Goal: Transaction & Acquisition: Purchase product/service

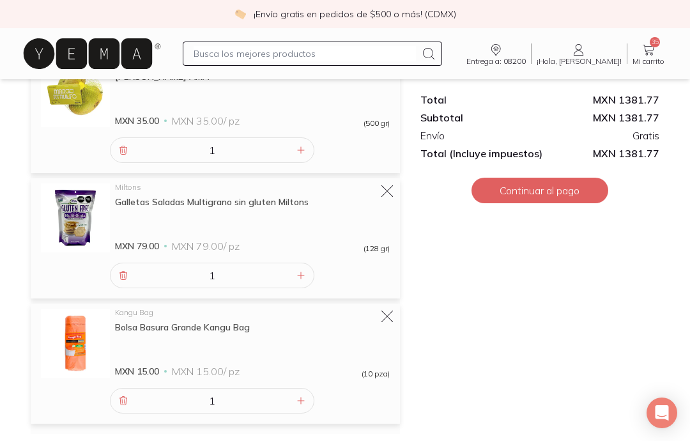
scroll to position [3003, 0]
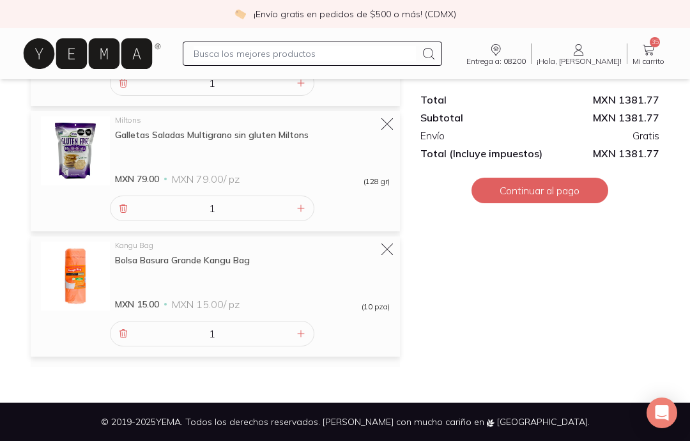
click at [586, 190] on button "Continuar al pago" at bounding box center [540, 191] width 137 height 26
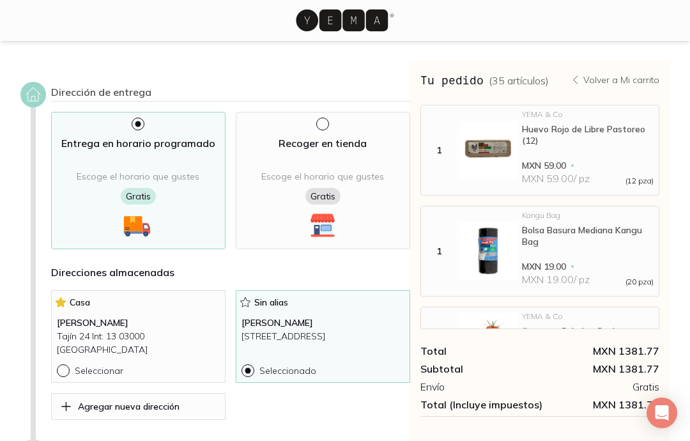
click at [317, 20] on icon at bounding box center [342, 21] width 92 height 22
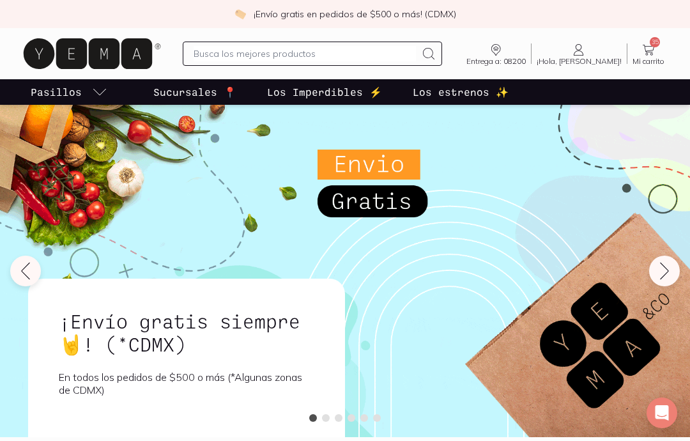
click at [362, 56] on input "text" at bounding box center [305, 53] width 222 height 15
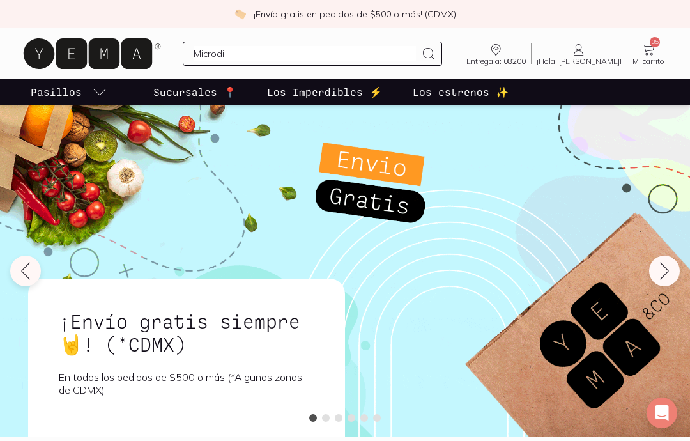
type input "Microdin"
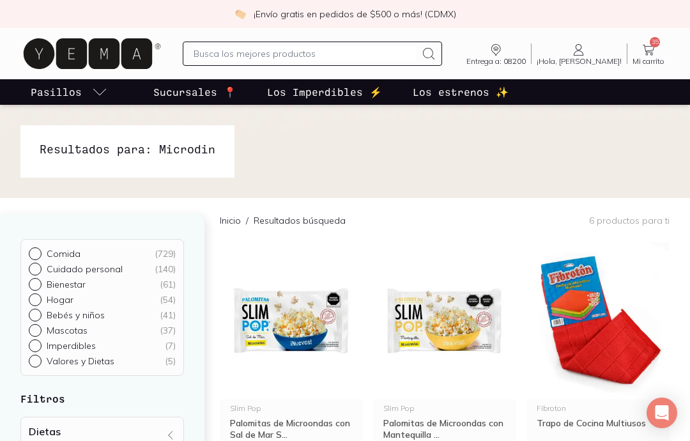
click at [648, 50] on icon at bounding box center [648, 49] width 15 height 15
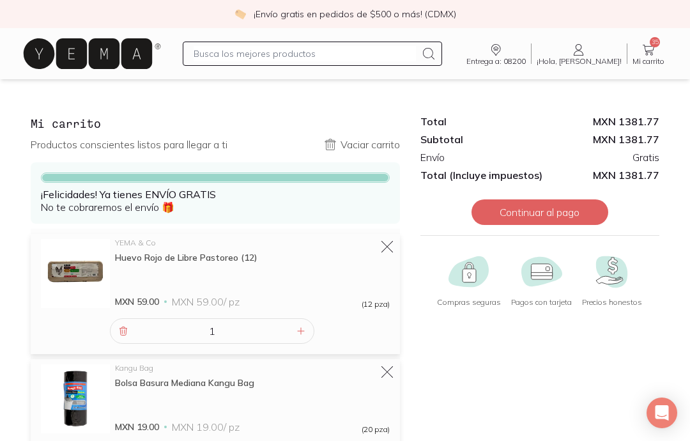
click at [592, 211] on button "Continuar al pago" at bounding box center [540, 212] width 137 height 26
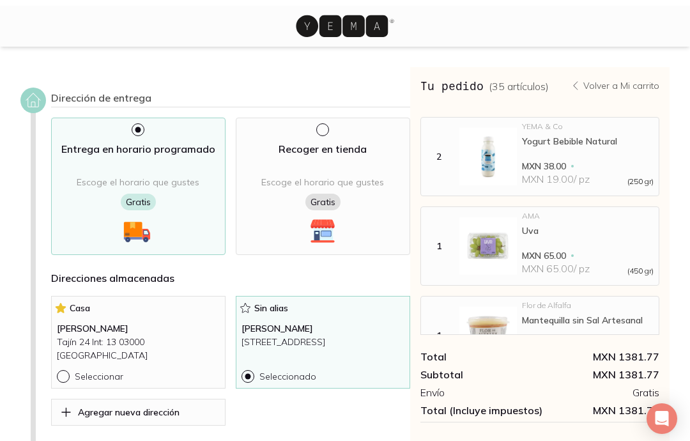
scroll to position [1487, 0]
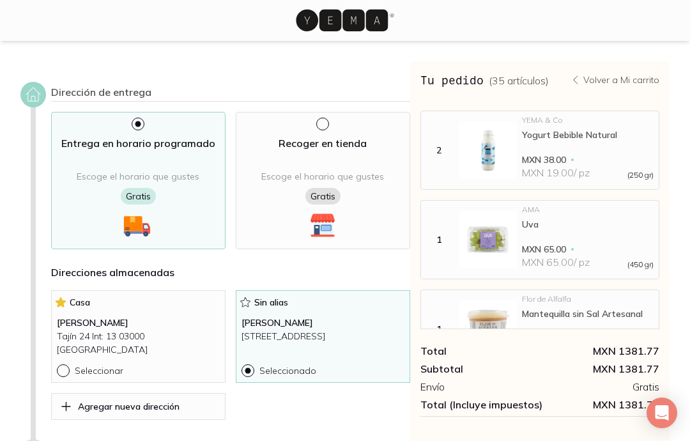
click at [196, 185] on div "Escoge el horario que gustes Gratis" at bounding box center [138, 188] width 123 height 34
click at [335, 343] on p "[STREET_ADDRESS]" at bounding box center [323, 336] width 163 height 13
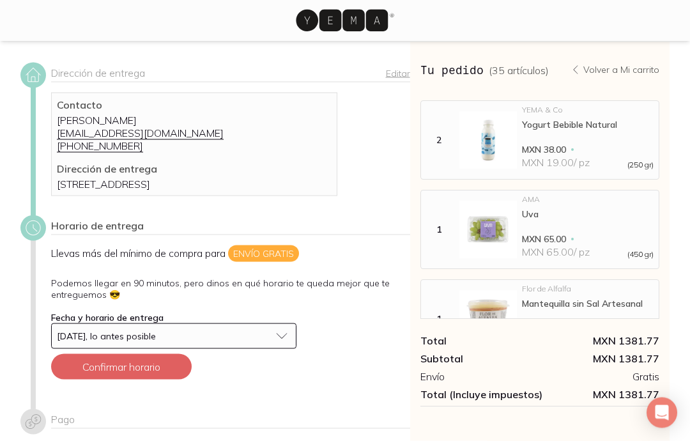
scroll to position [20, 0]
click at [286, 348] on button "[DATE], lo antes posible" at bounding box center [173, 336] width 245 height 26
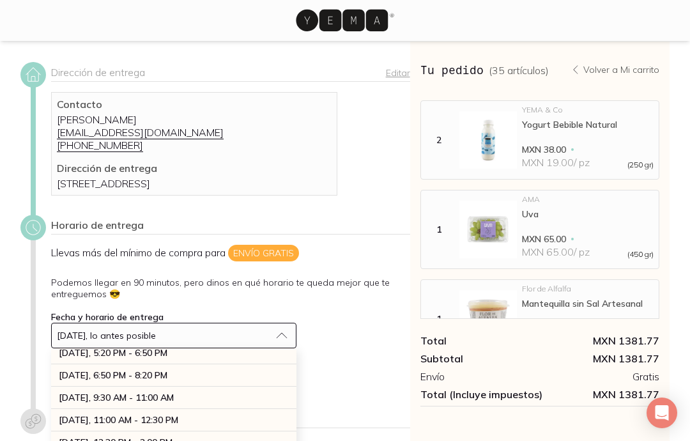
scroll to position [30, 0]
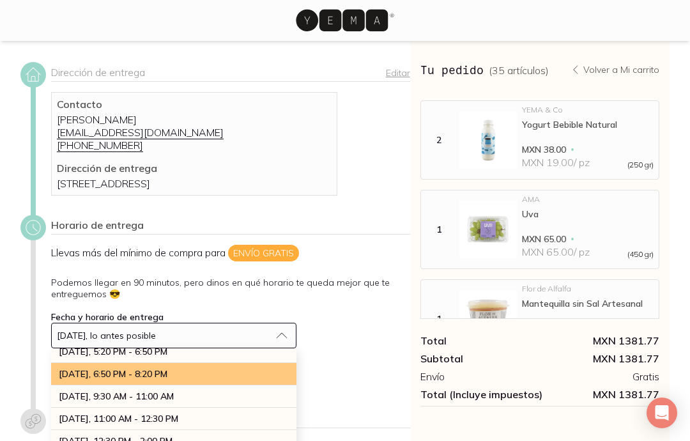
click at [266, 385] on div "[DATE], 6:50 PM - 8:20 PM" at bounding box center [173, 374] width 245 height 22
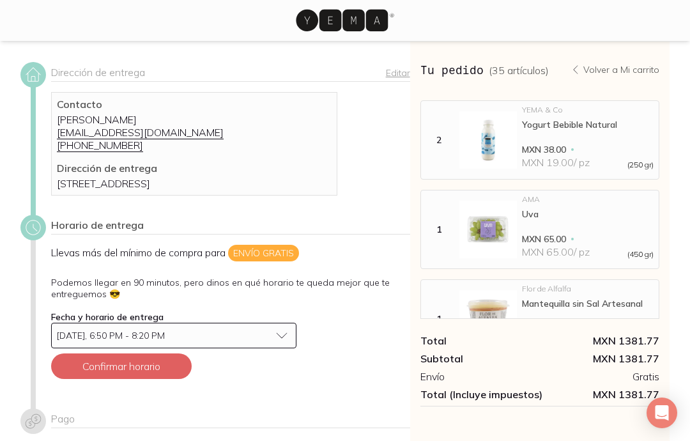
click at [176, 374] on button "Confirmar horario" at bounding box center [121, 366] width 141 height 26
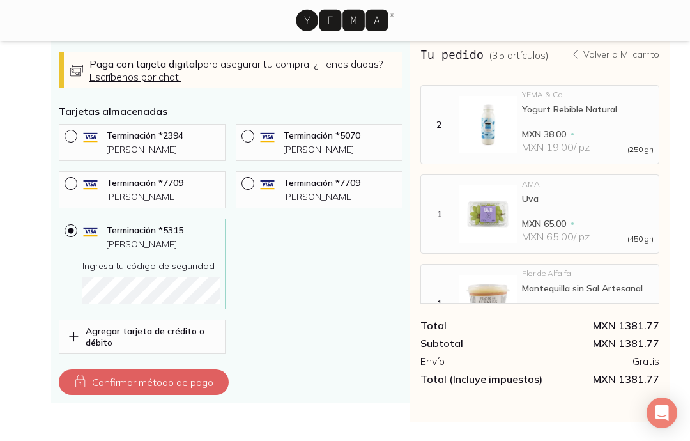
scroll to position [523, 0]
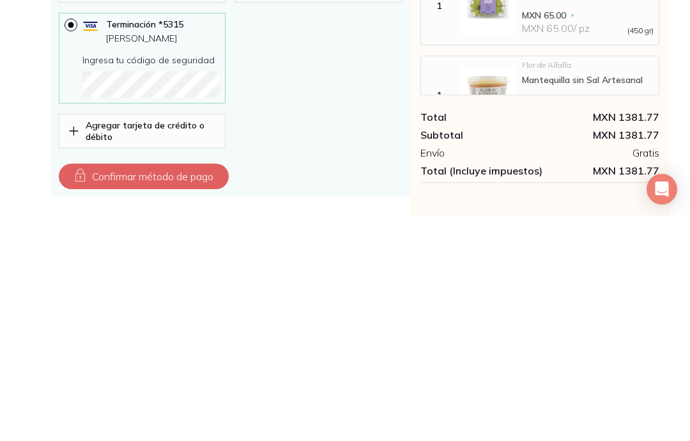
click at [342, 157] on div "Terminación * 2394 [PERSON_NAME] Terminación * 5070 [PERSON_NAME] Terminación *…" at bounding box center [231, 257] width 344 height 230
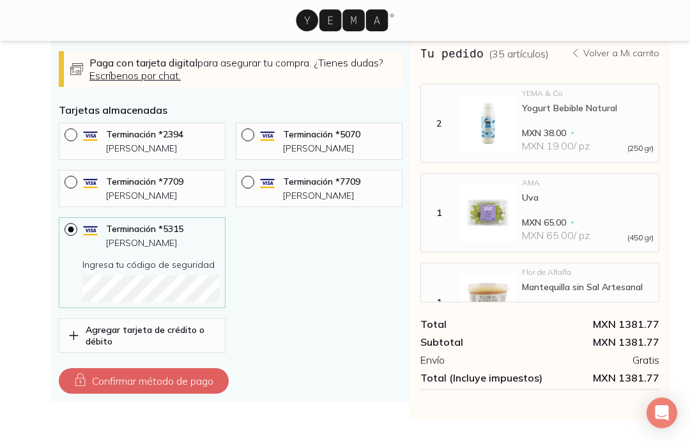
click at [202, 394] on button "Confirmar método de pago" at bounding box center [144, 381] width 170 height 26
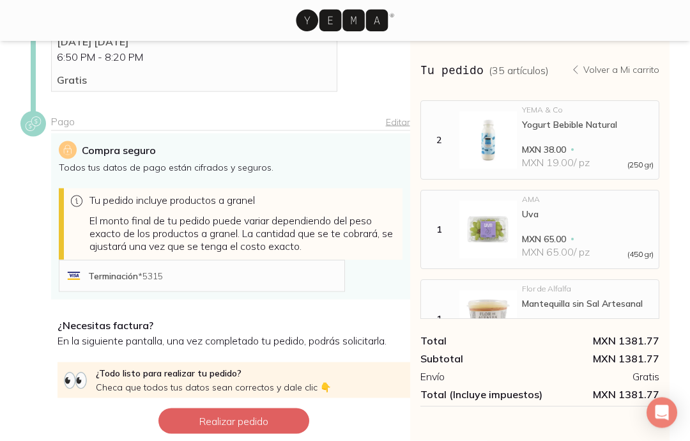
scroll to position [236, 0]
click at [291, 431] on button "Realizar pedido" at bounding box center [233, 421] width 151 height 26
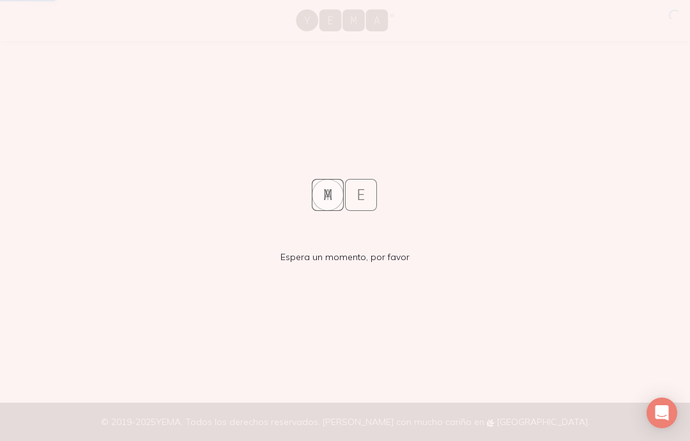
scroll to position [51, 0]
